Goal: Information Seeking & Learning: Learn about a topic

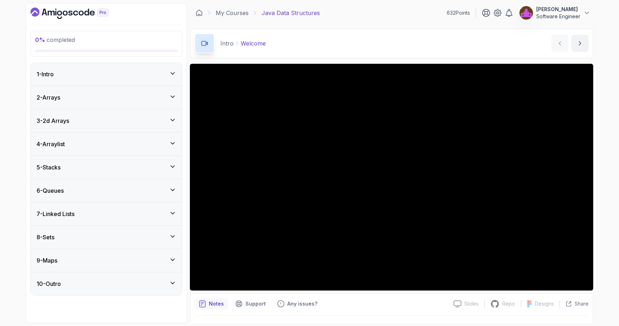
click at [136, 73] on div "1 - Intro" at bounding box center [107, 74] width 140 height 9
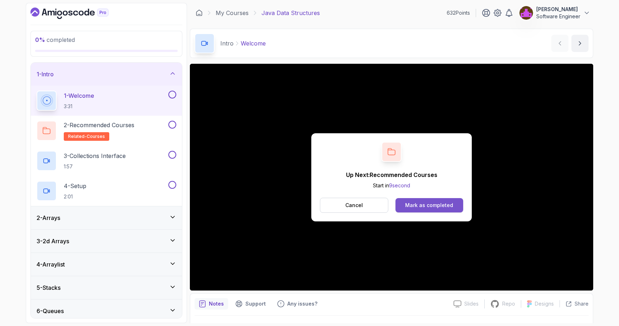
click at [449, 206] on div "Mark as completed" at bounding box center [429, 205] width 48 height 7
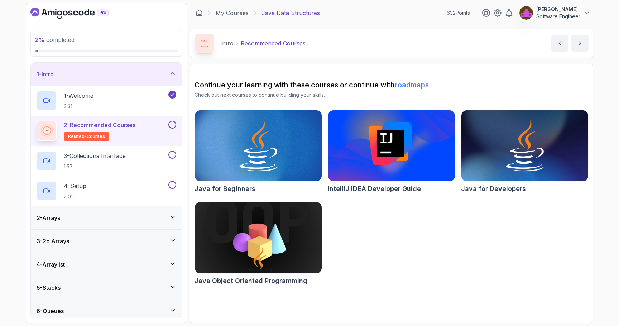
click at [173, 127] on button at bounding box center [172, 125] width 8 height 8
click at [145, 158] on div "3 - Collections Interface 1:57" at bounding box center [102, 161] width 130 height 20
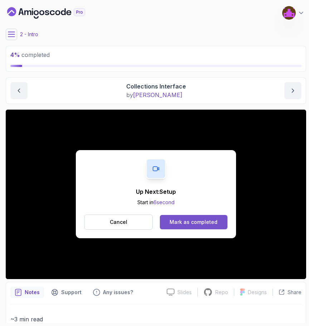
click at [185, 220] on div "Mark as completed" at bounding box center [194, 221] width 48 height 7
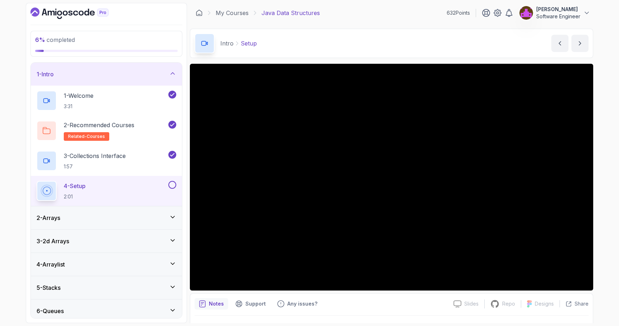
click at [189, 301] on div "6 % completed 1 - Intro 1 - Welcome 3:31 2 - Recommended Courses related-course…" at bounding box center [309, 163] width 567 height 320
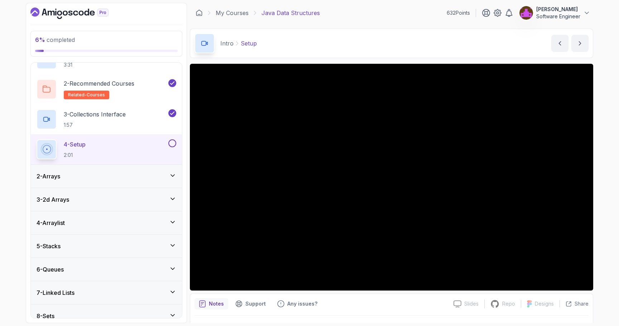
scroll to position [44, 0]
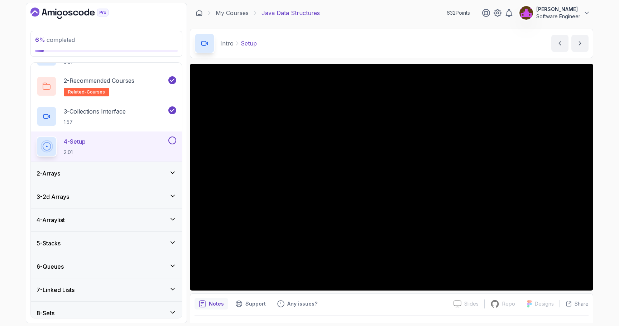
click at [109, 174] on div "2 - Arrays" at bounding box center [107, 173] width 140 height 9
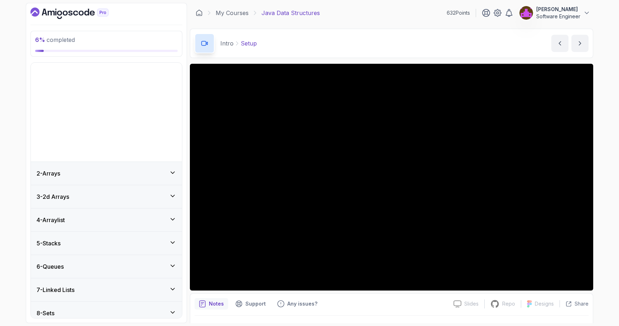
scroll to position [0, 0]
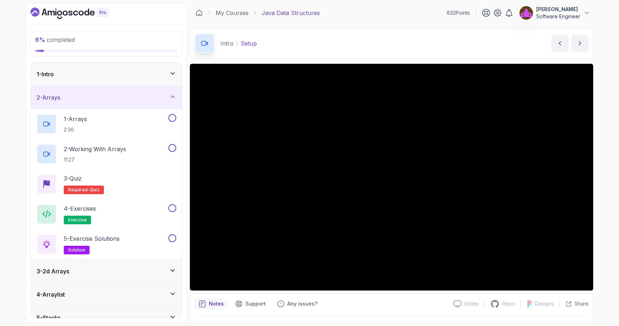
click at [120, 101] on div "2 - Arrays" at bounding box center [107, 97] width 140 height 9
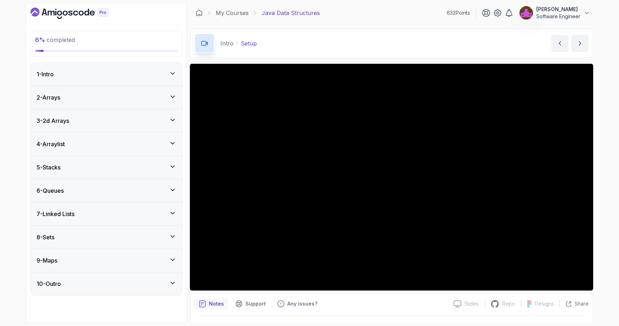
click at [100, 128] on div "3 - 2d Arrays" at bounding box center [106, 120] width 151 height 23
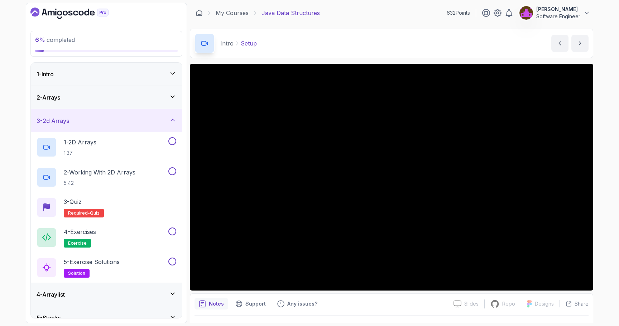
click at [99, 123] on div "3 - 2d Arrays" at bounding box center [107, 120] width 140 height 9
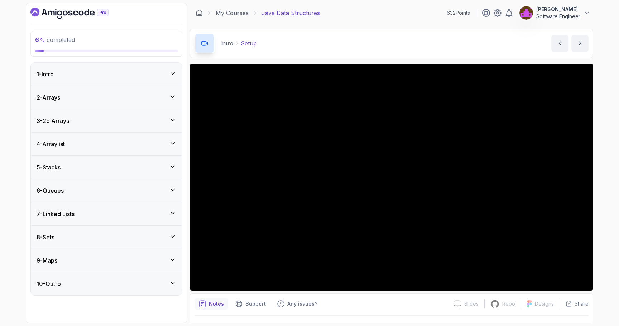
click at [97, 98] on div "2 - Arrays" at bounding box center [107, 97] width 140 height 9
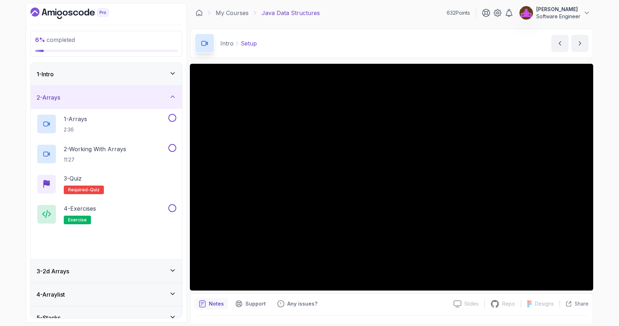
click at [97, 98] on div "2 - Arrays" at bounding box center [107, 97] width 140 height 9
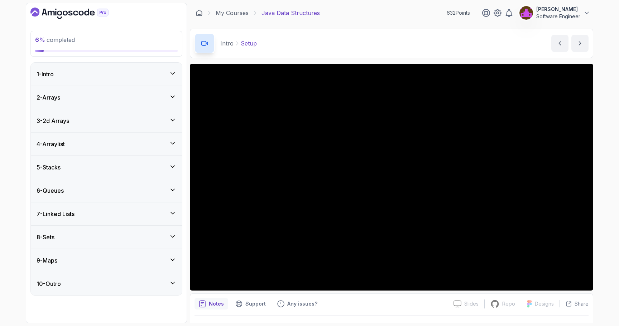
click at [136, 77] on div "1 - Intro" at bounding box center [107, 74] width 140 height 9
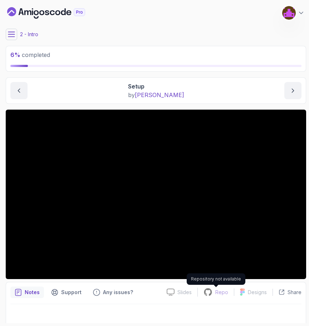
scroll to position [5, 0]
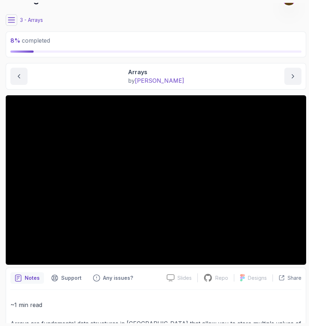
scroll to position [16, 0]
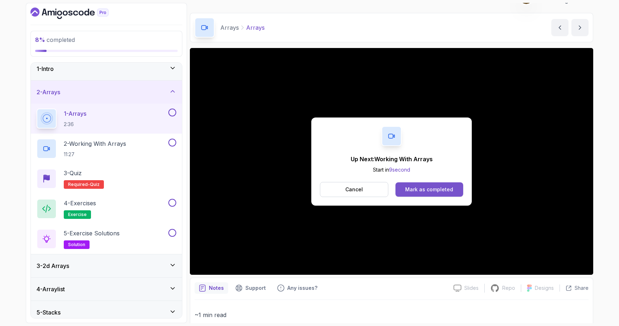
click at [433, 190] on div "Mark as completed" at bounding box center [429, 189] width 48 height 7
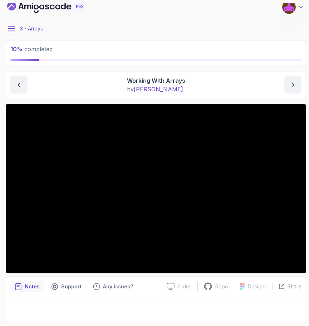
scroll to position [5, 0]
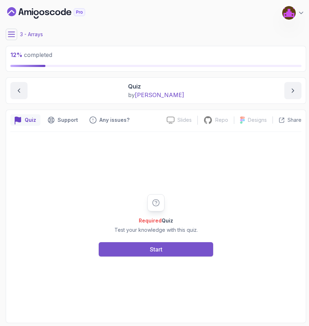
click at [173, 242] on button "Start" at bounding box center [156, 249] width 115 height 14
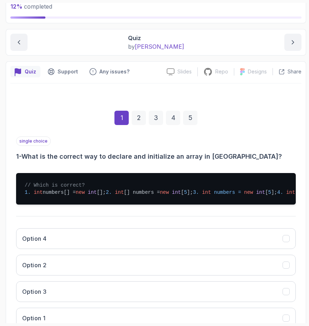
scroll to position [48, 0]
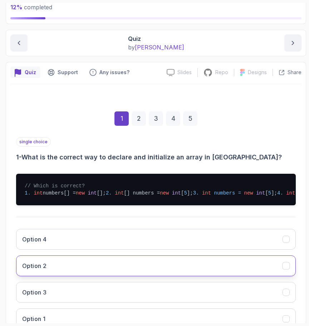
click at [52, 276] on button "Option 2" at bounding box center [156, 265] width 280 height 21
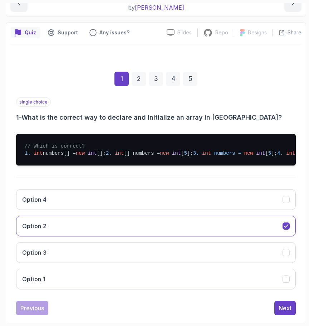
scroll to position [121, 0]
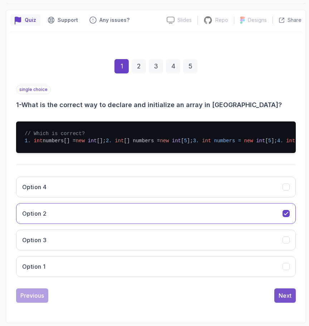
click at [286, 297] on div "Next" at bounding box center [285, 295] width 13 height 9
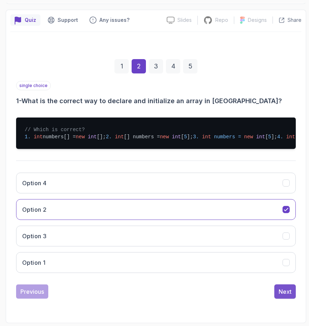
scroll to position [51, 0]
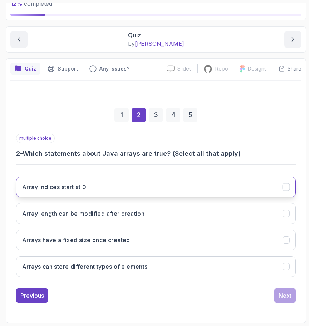
click at [102, 194] on button "Array indices start at 0" at bounding box center [156, 186] width 280 height 21
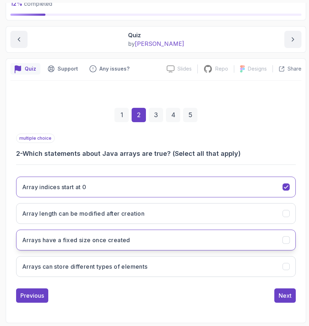
click at [92, 245] on button "Arrays have a fixed size once created" at bounding box center [156, 239] width 280 height 21
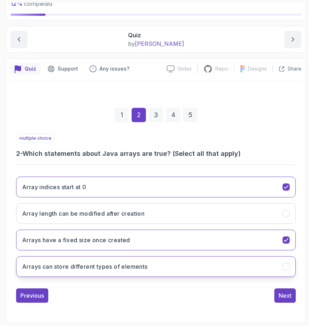
click at [210, 262] on button "Arrays can store different types of elements" at bounding box center [156, 266] width 280 height 21
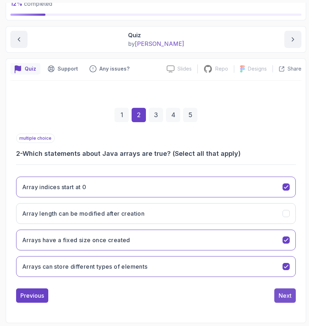
click at [285, 300] on button "Next" at bounding box center [285, 295] width 21 height 14
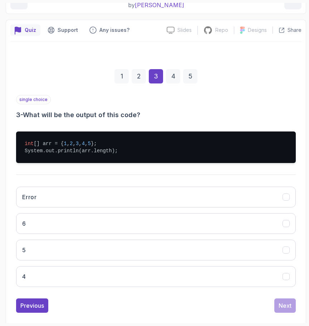
scroll to position [94, 0]
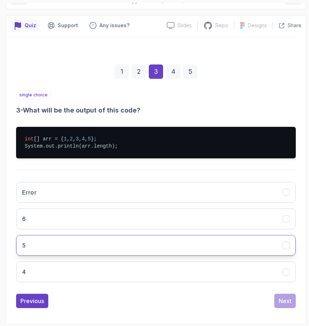
click at [43, 244] on button "5" at bounding box center [156, 245] width 280 height 21
click at [281, 301] on div "Next" at bounding box center [285, 300] width 13 height 9
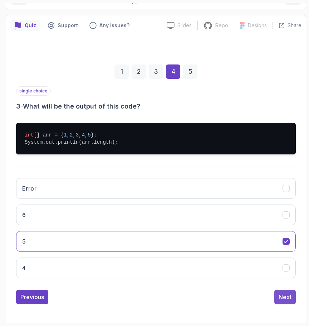
scroll to position [51, 0]
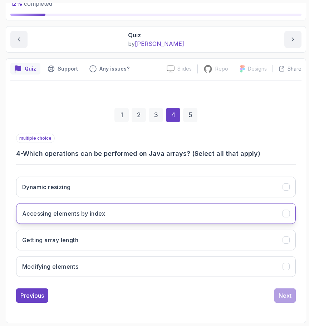
click at [68, 219] on button "Accessing elements by index" at bounding box center [156, 213] width 280 height 21
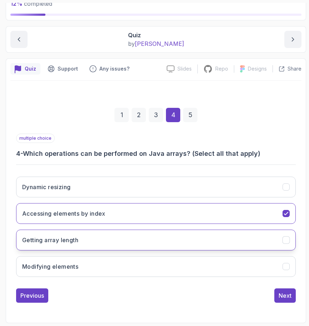
click at [61, 242] on h3 "Getting array length" at bounding box center [50, 240] width 56 height 9
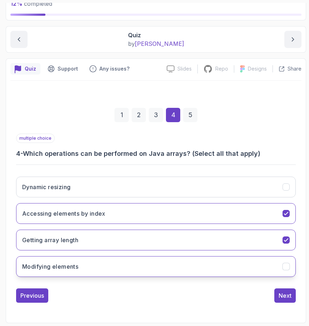
click at [200, 265] on button "Modifying elements" at bounding box center [156, 266] width 280 height 21
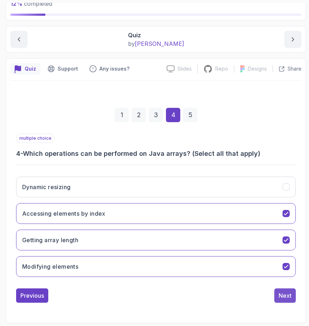
click at [286, 292] on div "Next" at bounding box center [285, 295] width 13 height 9
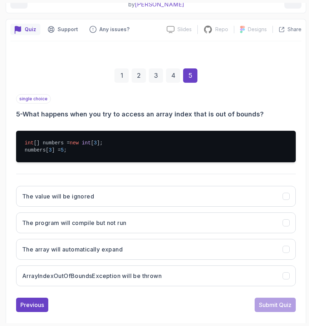
scroll to position [96, 0]
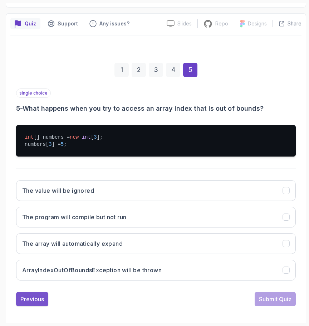
click at [34, 304] on button "Previous" at bounding box center [32, 299] width 32 height 14
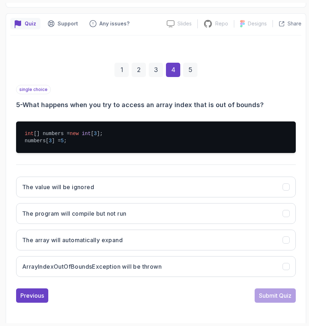
scroll to position [51, 0]
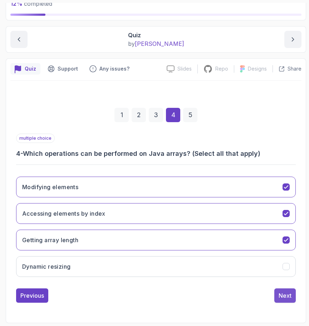
click at [287, 299] on div "Next" at bounding box center [285, 295] width 13 height 9
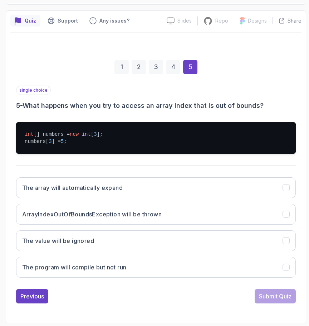
scroll to position [100, 0]
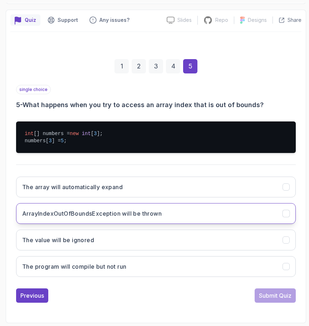
click at [135, 216] on h3 "ArrayIndexOutOfBoundsException will be thrown" at bounding box center [92, 213] width 140 height 9
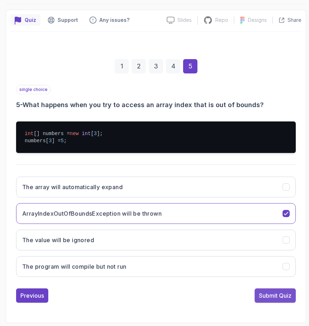
click at [285, 293] on div "Submit Quiz" at bounding box center [275, 295] width 33 height 9
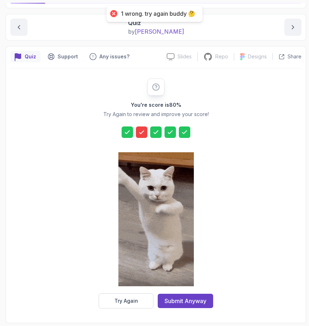
click at [142, 129] on icon at bounding box center [141, 131] width 7 height 7
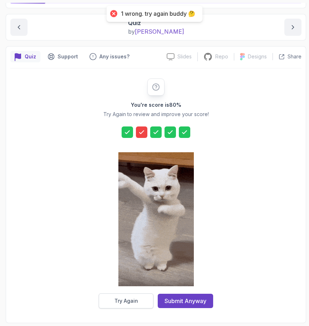
click at [137, 301] on div "Try Again" at bounding box center [127, 300] width 24 height 7
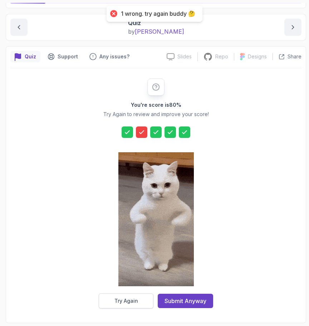
scroll to position [51, 0]
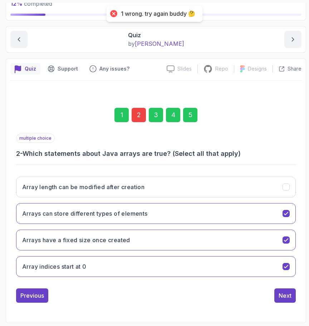
click at [134, 121] on div "2" at bounding box center [139, 115] width 14 height 14
click at [140, 115] on div "2" at bounding box center [139, 115] width 14 height 14
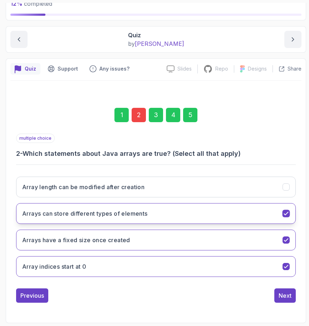
click at [135, 210] on h3 "Arrays can store different types of elements" at bounding box center [85, 213] width 126 height 9
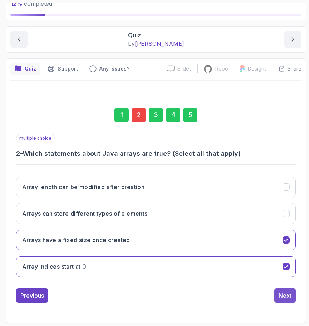
click at [282, 296] on div "Next" at bounding box center [285, 295] width 13 height 9
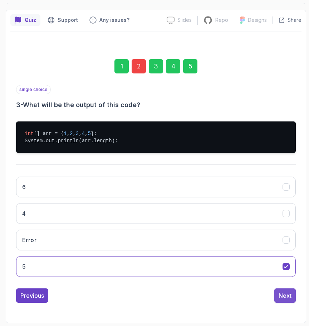
click at [281, 299] on div "Next" at bounding box center [285, 295] width 13 height 9
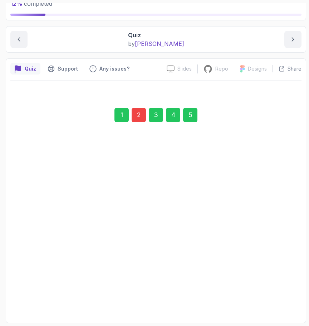
click at [280, 298] on div "Next" at bounding box center [285, 295] width 13 height 9
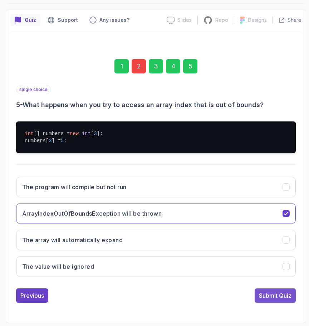
click at [279, 301] on button "Submit Quiz" at bounding box center [275, 295] width 41 height 14
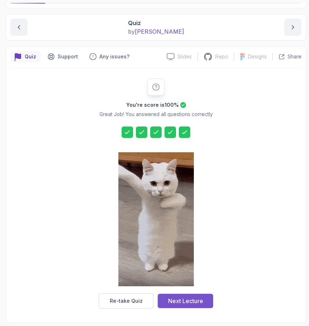
click at [170, 301] on div "Next Lecture" at bounding box center [185, 300] width 35 height 9
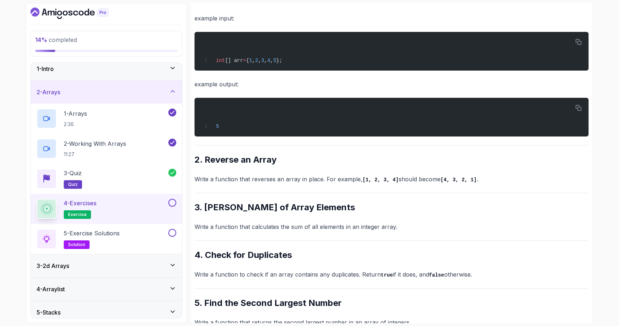
scroll to position [182, 0]
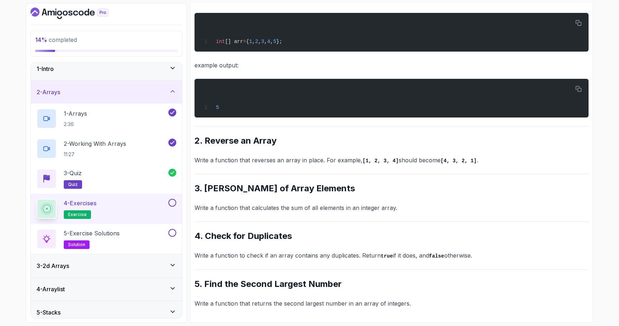
click at [271, 200] on div "~1 min read Questions 1. Find the Maximum Number Write a function that takes an…" at bounding box center [391, 111] width 394 height 394
click at [287, 145] on h2 "2. Reverse an Array" at bounding box center [391, 140] width 394 height 11
click at [88, 271] on div "3 - 2d Arrays" at bounding box center [106, 265] width 151 height 23
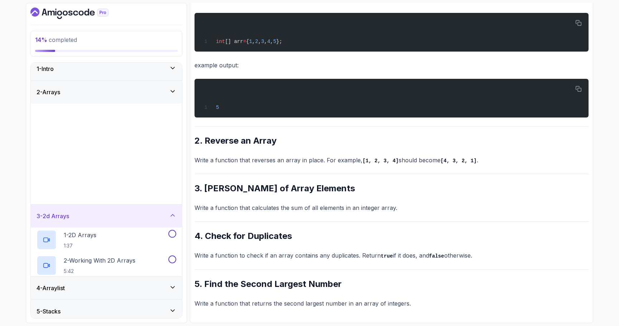
scroll to position [0, 0]
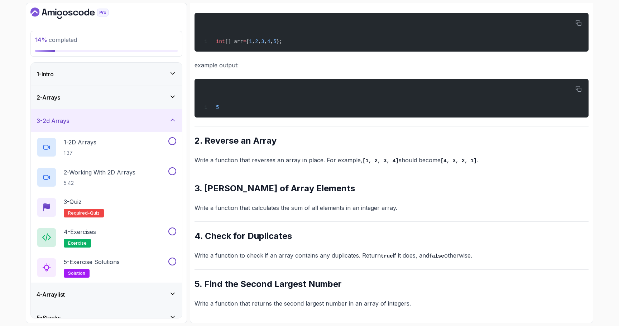
click at [99, 126] on div "3 - 2d Arrays" at bounding box center [106, 120] width 151 height 23
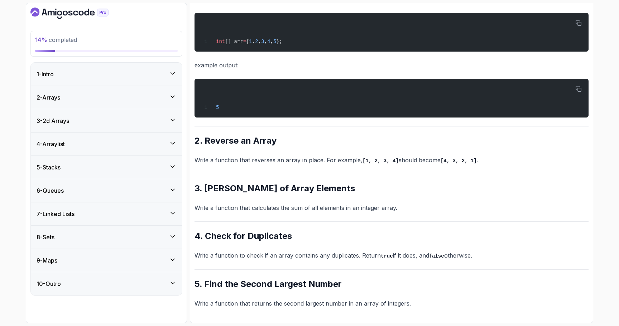
click at [80, 94] on div "2 - Arrays" at bounding box center [107, 97] width 140 height 9
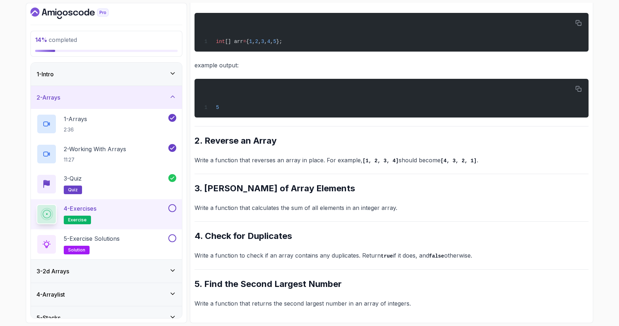
click at [80, 94] on div "2 - Arrays" at bounding box center [107, 97] width 140 height 9
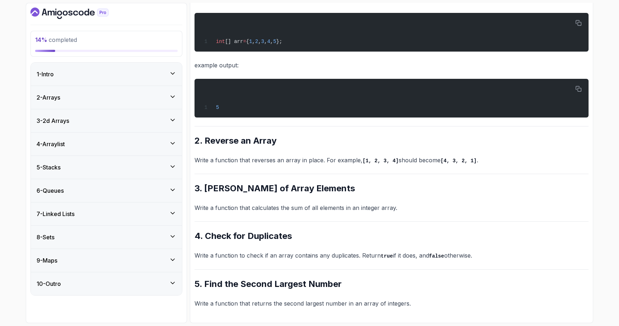
click at [94, 71] on div "1 - Intro" at bounding box center [107, 74] width 140 height 9
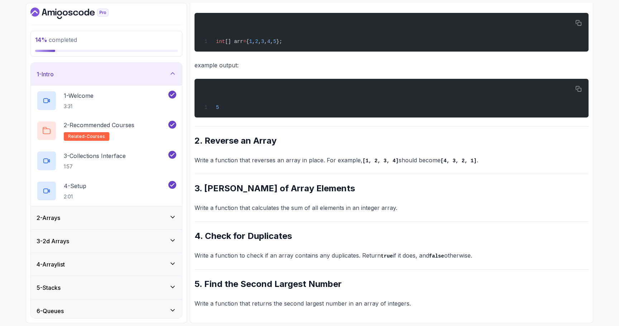
click at [94, 71] on div "1 - Intro" at bounding box center [107, 74] width 140 height 9
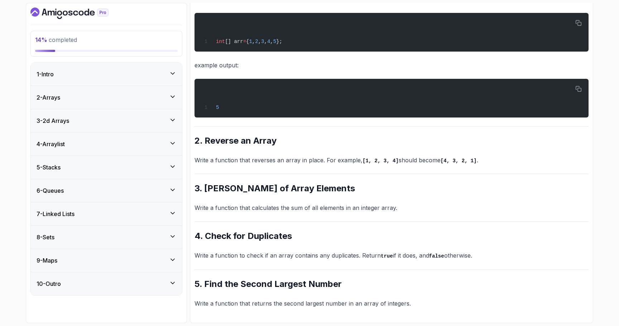
click at [74, 98] on div "2 - Arrays" at bounding box center [107, 97] width 140 height 9
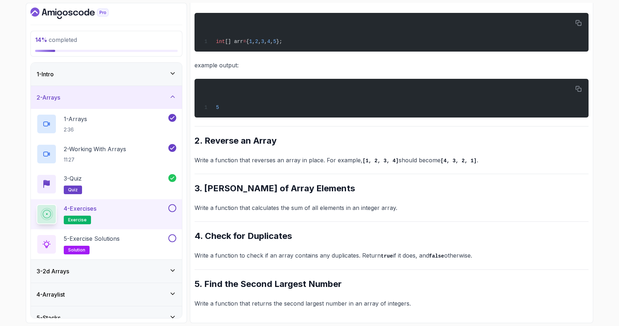
click at [218, 145] on h2 "2. Reverse an Array" at bounding box center [391, 140] width 394 height 11
click at [227, 157] on p "Write a function that reverses an array in place. For example, [1, 2, 3, 4] sho…" at bounding box center [391, 160] width 394 height 10
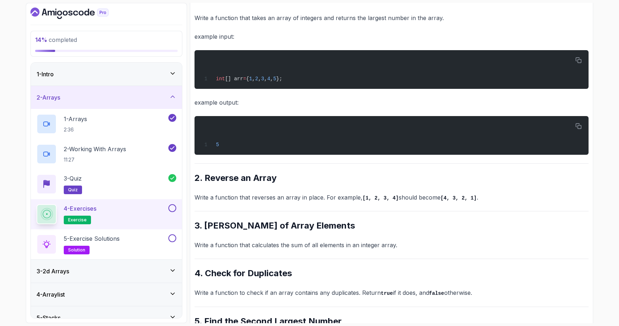
scroll to position [146, 0]
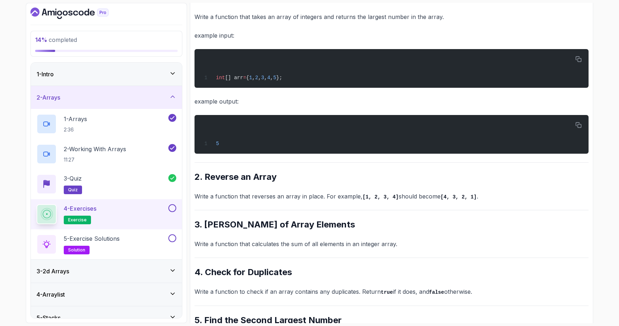
click at [252, 199] on p "Write a function that reverses an array in place. For example, [1, 2, 3, 4] sho…" at bounding box center [391, 196] width 394 height 10
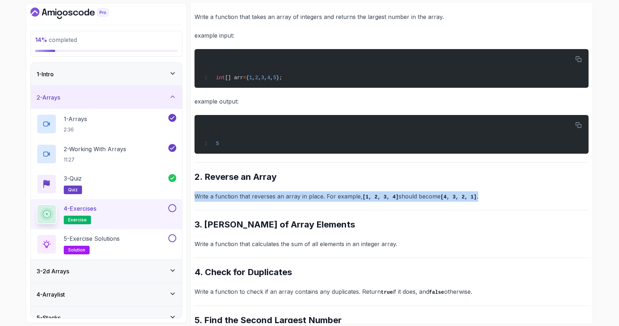
click at [252, 199] on p "Write a function that reverses an array in place. For example, [1, 2, 3, 4] sho…" at bounding box center [391, 196] width 394 height 10
copy p "Write a function that reverses an array in place. For example, [1, 2, 3, 4] sho…"
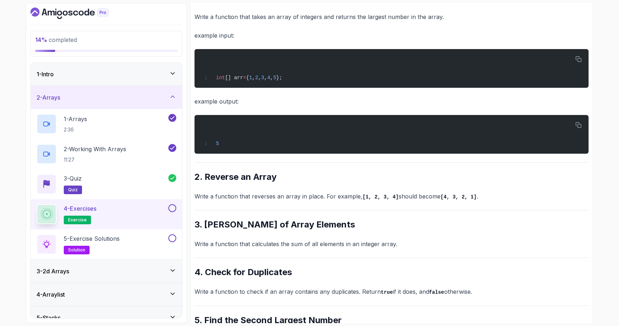
click at [231, 246] on p "Write a function that calculates the sum of all elements in an integer array." at bounding box center [391, 244] width 394 height 10
copy p "Write a function that calculates the sum of all elements in an integer array."
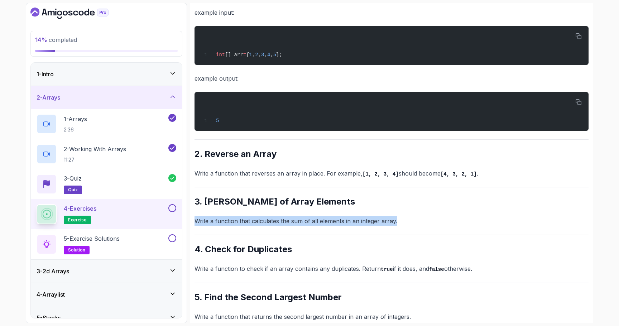
scroll to position [169, 0]
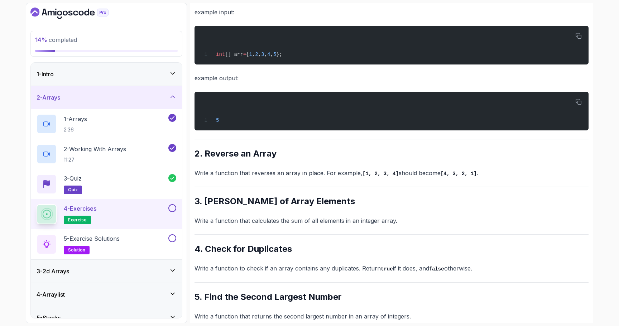
click at [243, 266] on p "Write a function to check if an array contains any duplicates. Return true if i…" at bounding box center [391, 268] width 394 height 10
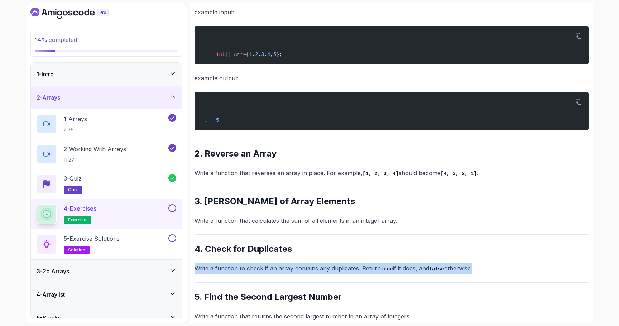
click at [243, 266] on p "Write a function to check if an array contains any duplicates. Return true if i…" at bounding box center [391, 268] width 394 height 10
copy p "Write a function to check if an array contains any duplicates. Return true if i…"
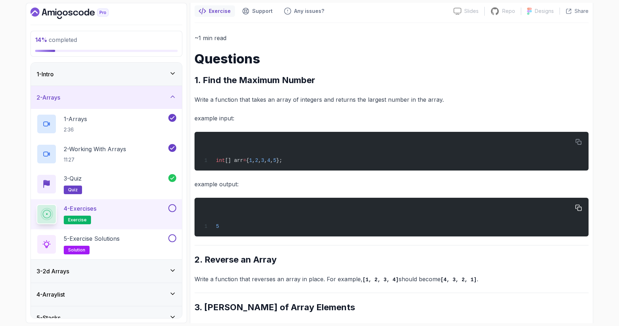
scroll to position [61, 0]
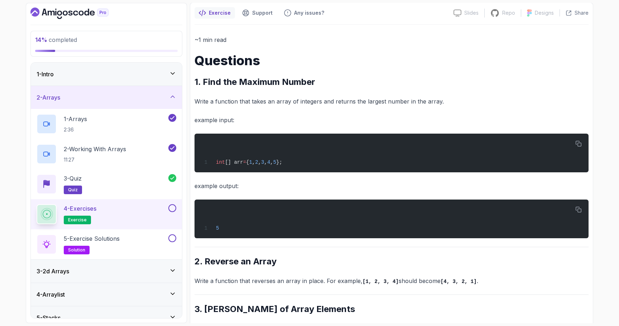
click at [229, 101] on p "Write a function that takes an array of integers and returns the largest number…" at bounding box center [391, 101] width 394 height 10
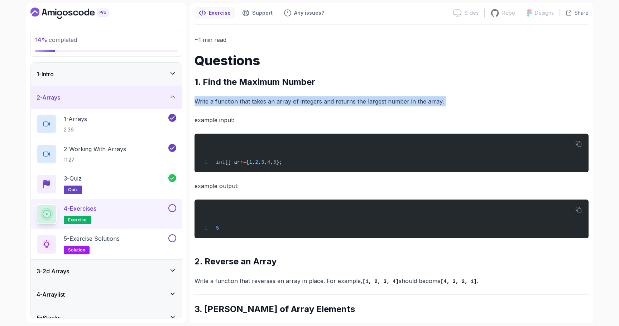
click at [229, 101] on p "Write a function that takes an array of integers and returns the largest number…" at bounding box center [391, 101] width 394 height 10
copy div "Write a function that takes an array of integers and returns the largest number…"
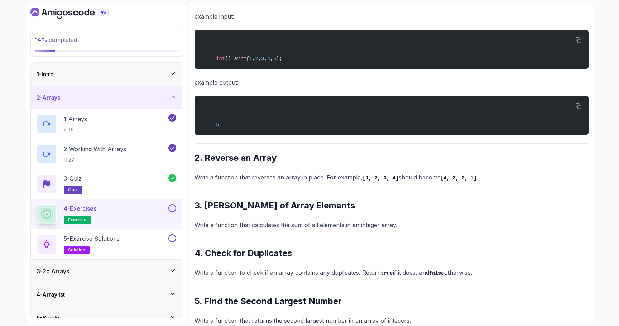
scroll to position [182, 0]
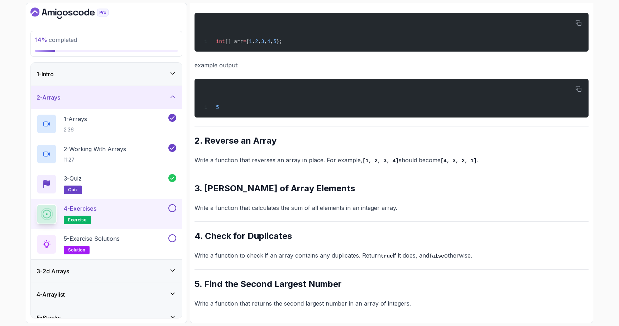
click at [233, 301] on p "Write a function that returns the second largest number in an array of integers." at bounding box center [391, 303] width 394 height 10
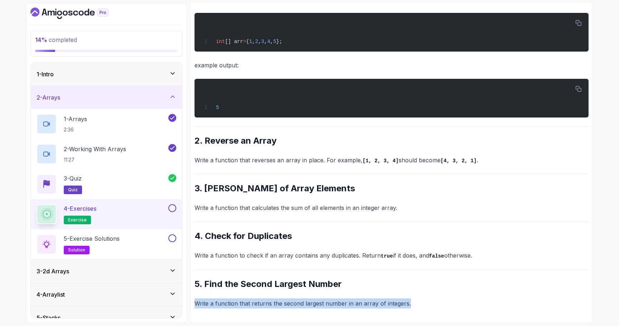
click at [233, 301] on p "Write a function that returns the second largest number in an array of integers." at bounding box center [391, 303] width 394 height 10
copy p "Write a function that returns the second largest number in an array of integers."
click at [173, 209] on button at bounding box center [172, 208] width 8 height 8
click at [142, 240] on div "5 - Exercise Solutions solution" at bounding box center [102, 244] width 130 height 20
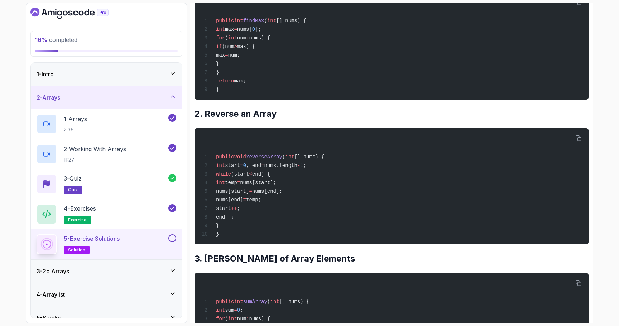
scroll to position [9, 0]
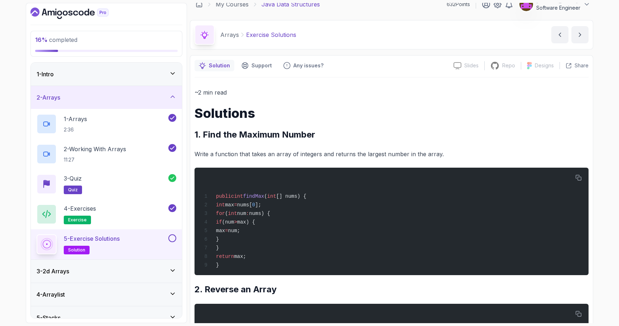
click at [173, 237] on button at bounding box center [172, 238] width 8 height 8
click at [137, 272] on div "3 - 2d Arrays" at bounding box center [107, 271] width 140 height 9
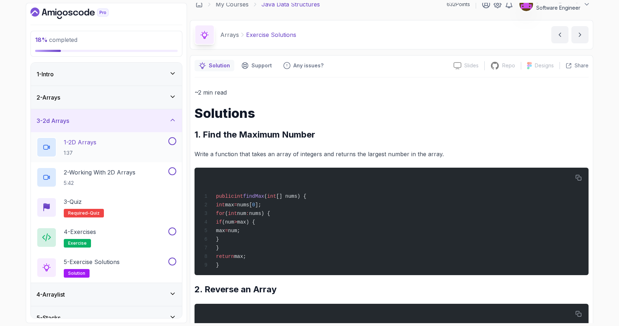
click at [115, 146] on div "1 - 2D Arrays 1:37" at bounding box center [102, 147] width 130 height 20
